Goal: Task Accomplishment & Management: Manage account settings

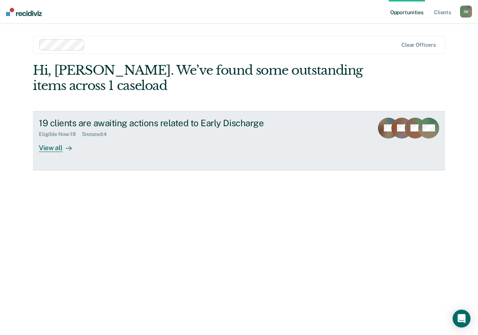
click at [54, 153] on link "19 clients are awaiting actions related to Early Discharge Eligible Now : 19 Sn…" at bounding box center [239, 140] width 412 height 59
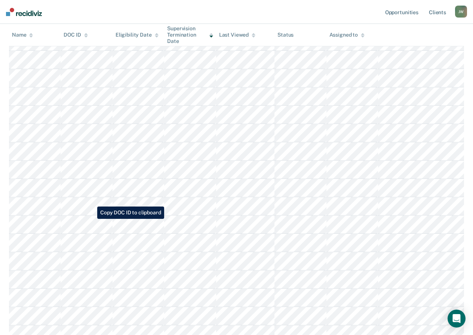
scroll to position [187, 0]
